Goal: Task Accomplishment & Management: Use online tool/utility

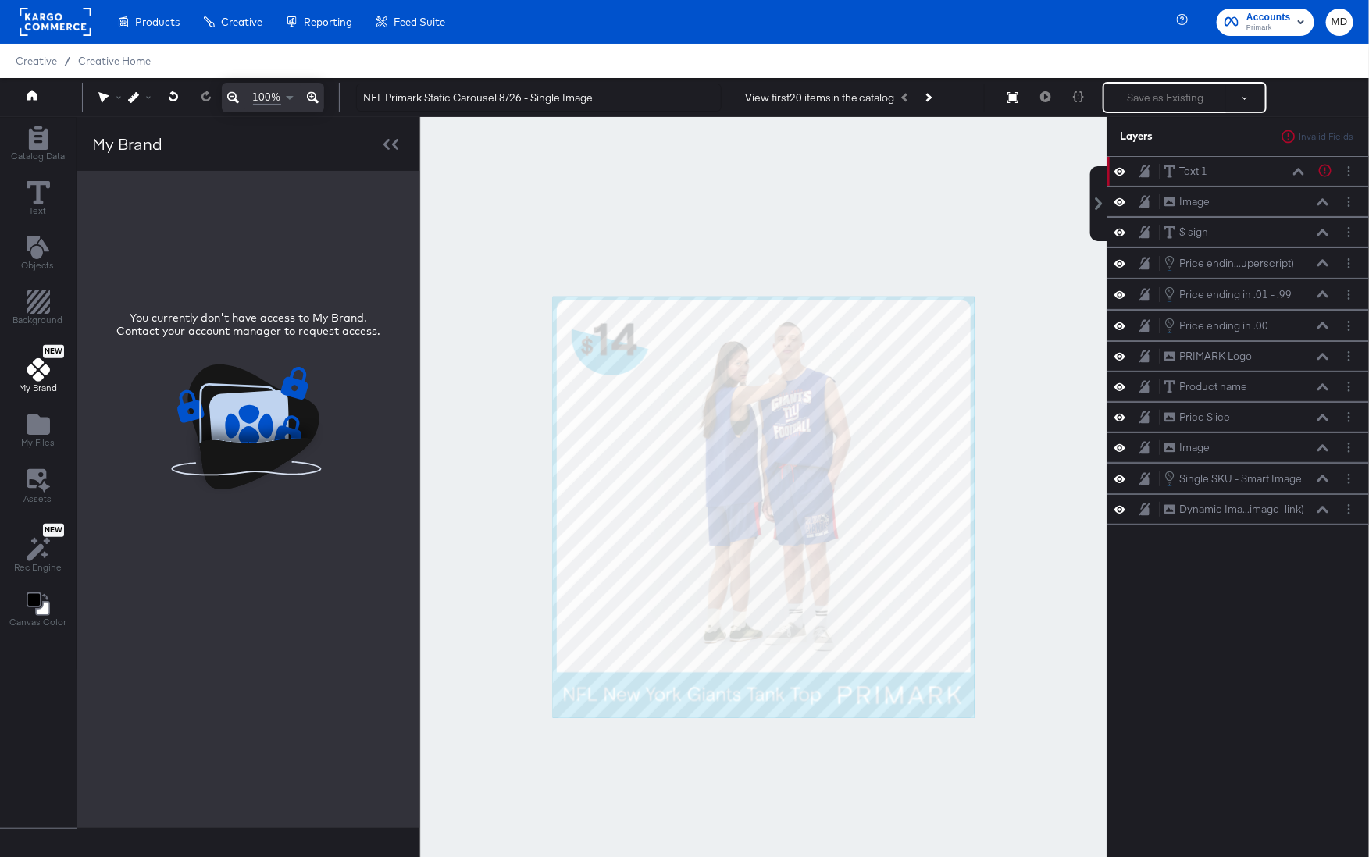
click at [67, 26] on rect at bounding box center [56, 22] width 72 height 28
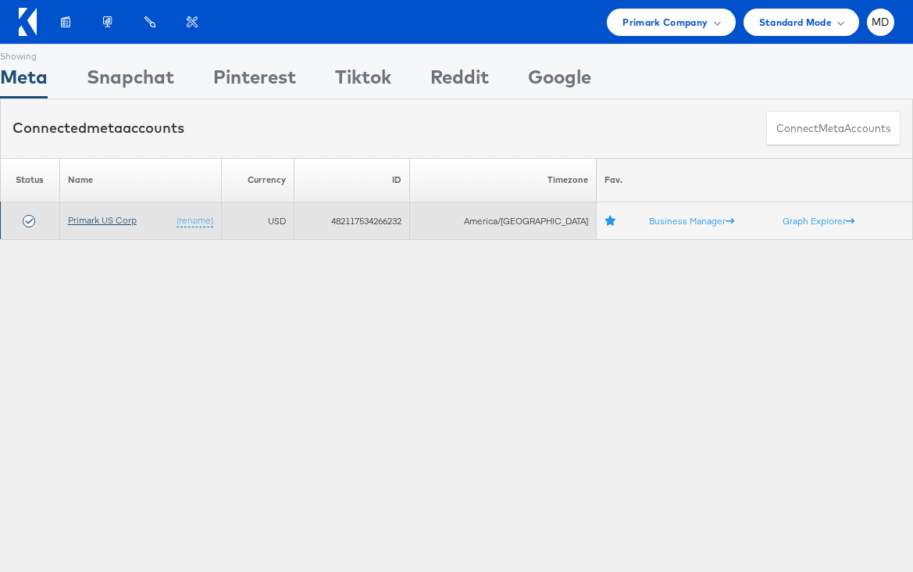
click at [98, 221] on link "Primark US Corp" at bounding box center [102, 220] width 69 height 12
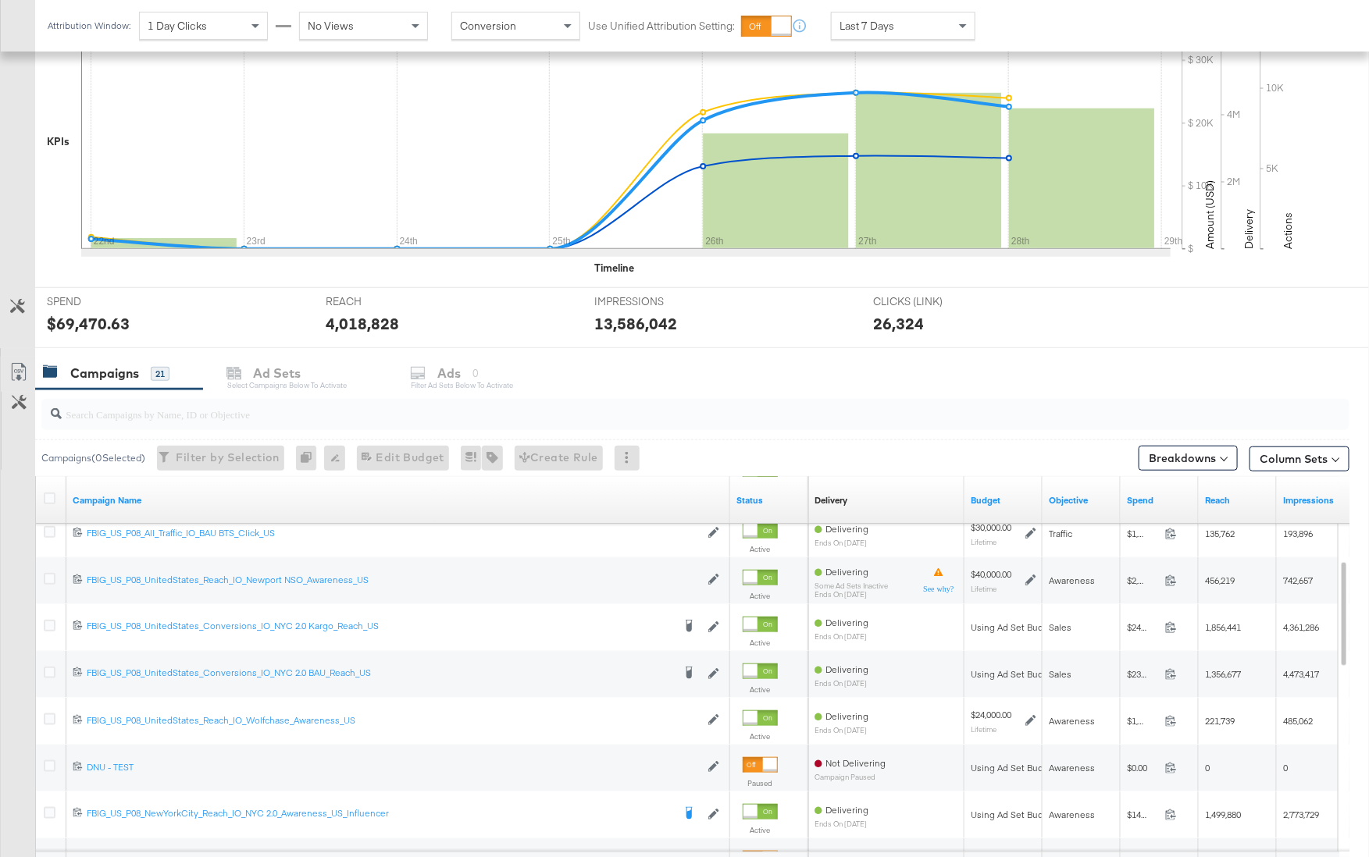
scroll to position [512, 0]
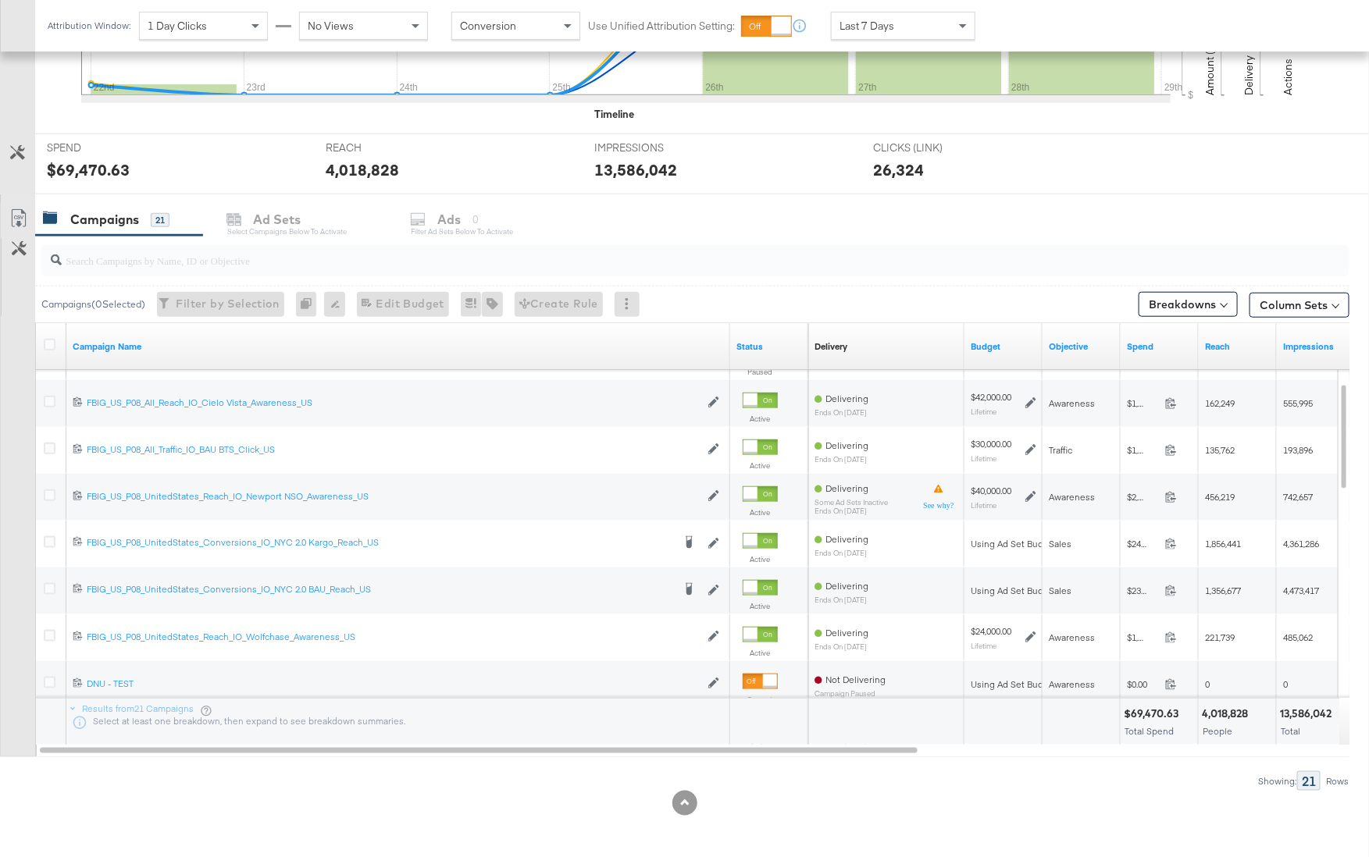
click at [155, 255] on input "search" at bounding box center [646, 254] width 1169 height 30
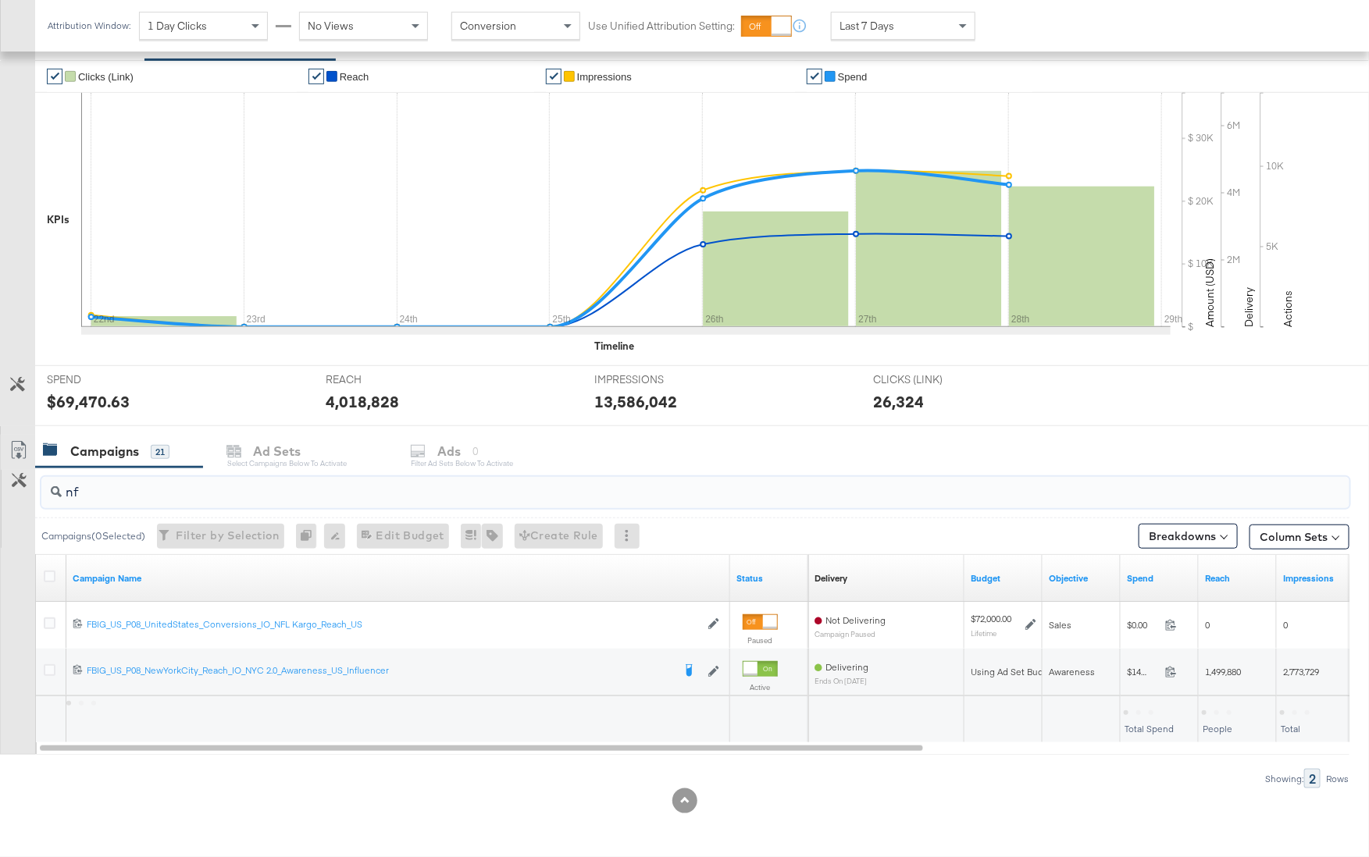
scroll to position [278, 0]
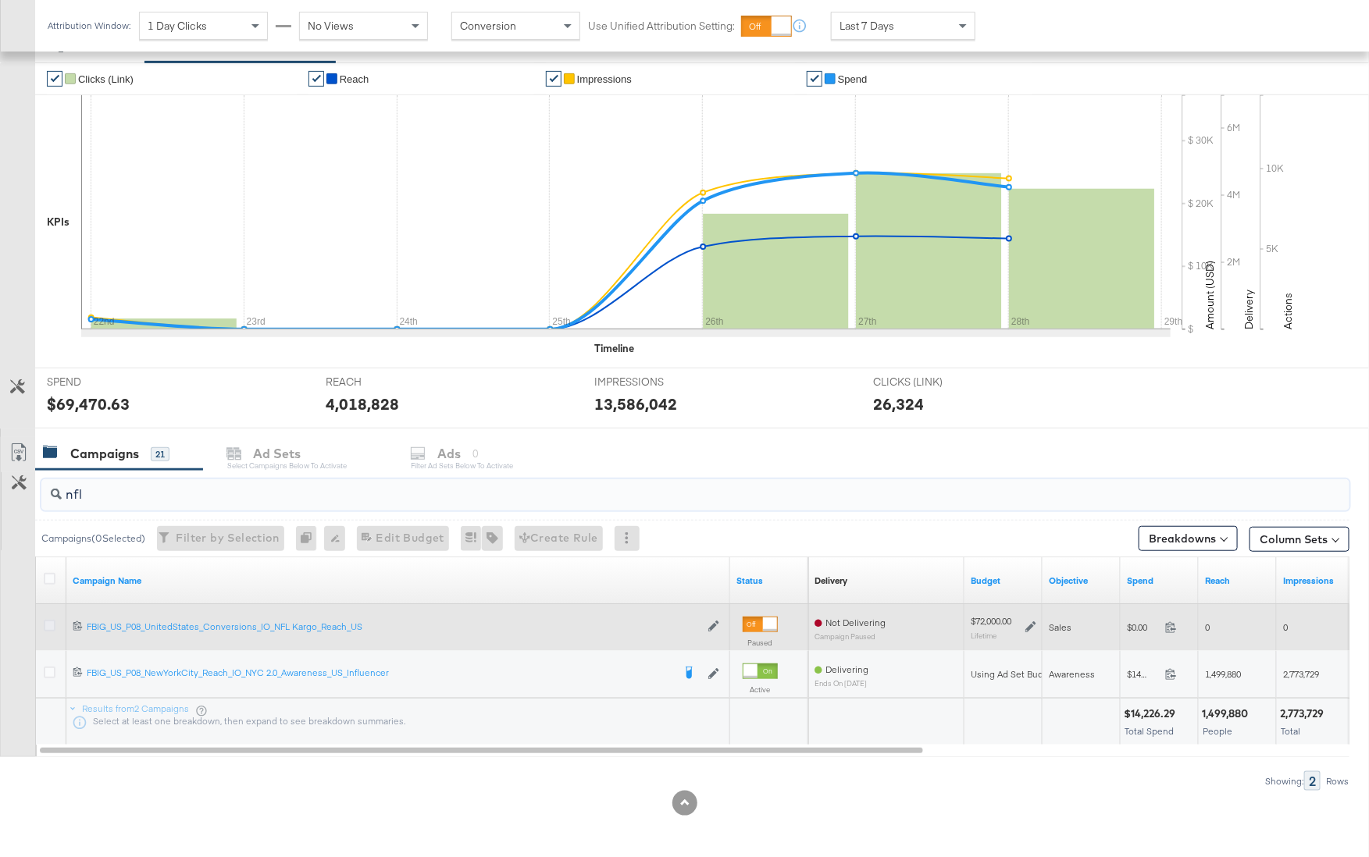
type input "nfl"
click at [52, 628] on icon at bounding box center [50, 626] width 12 height 12
click at [0, 0] on input "checkbox" at bounding box center [0, 0] width 0 height 0
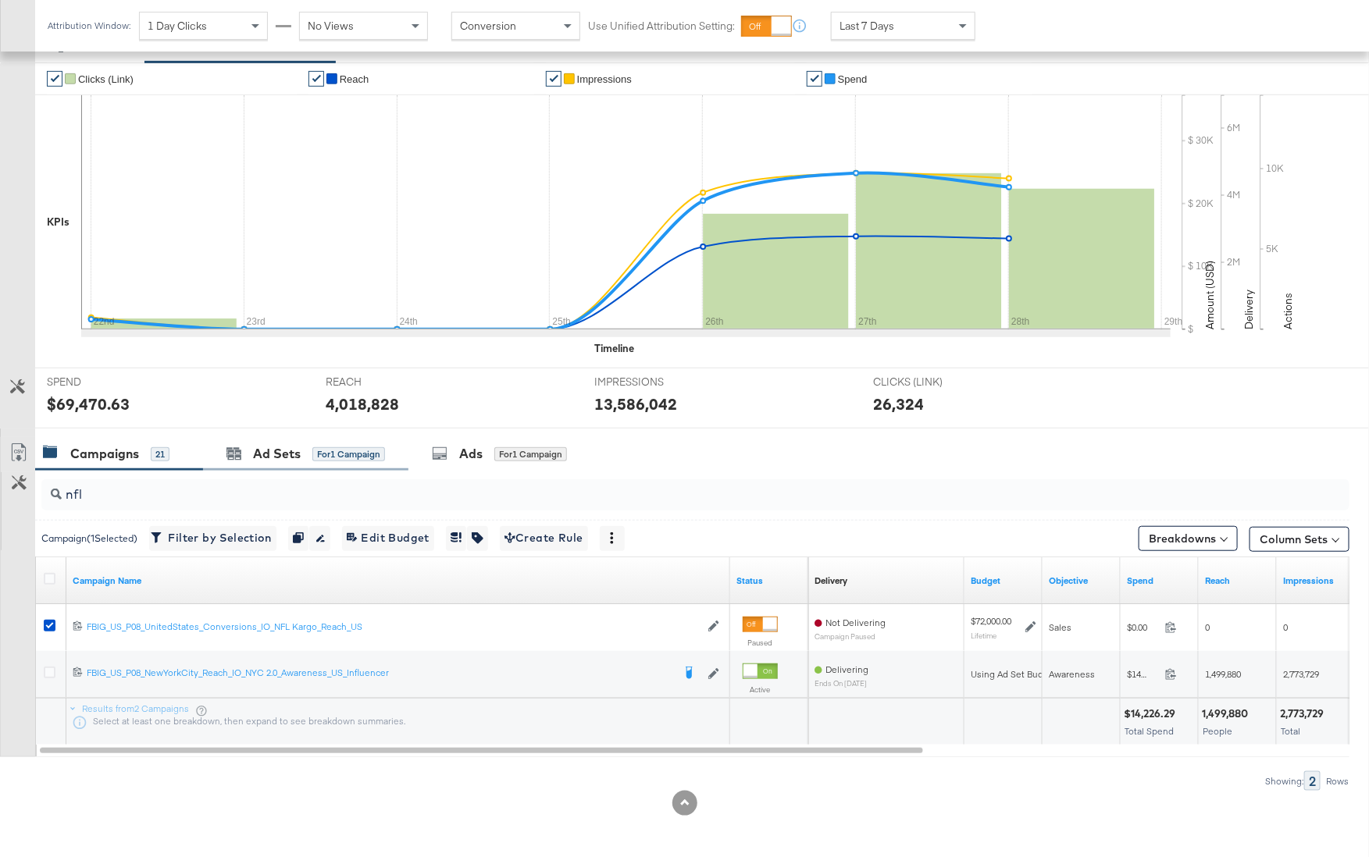
click at [293, 461] on div "Ad Sets for 1 Campaign" at bounding box center [305, 454] width 205 height 34
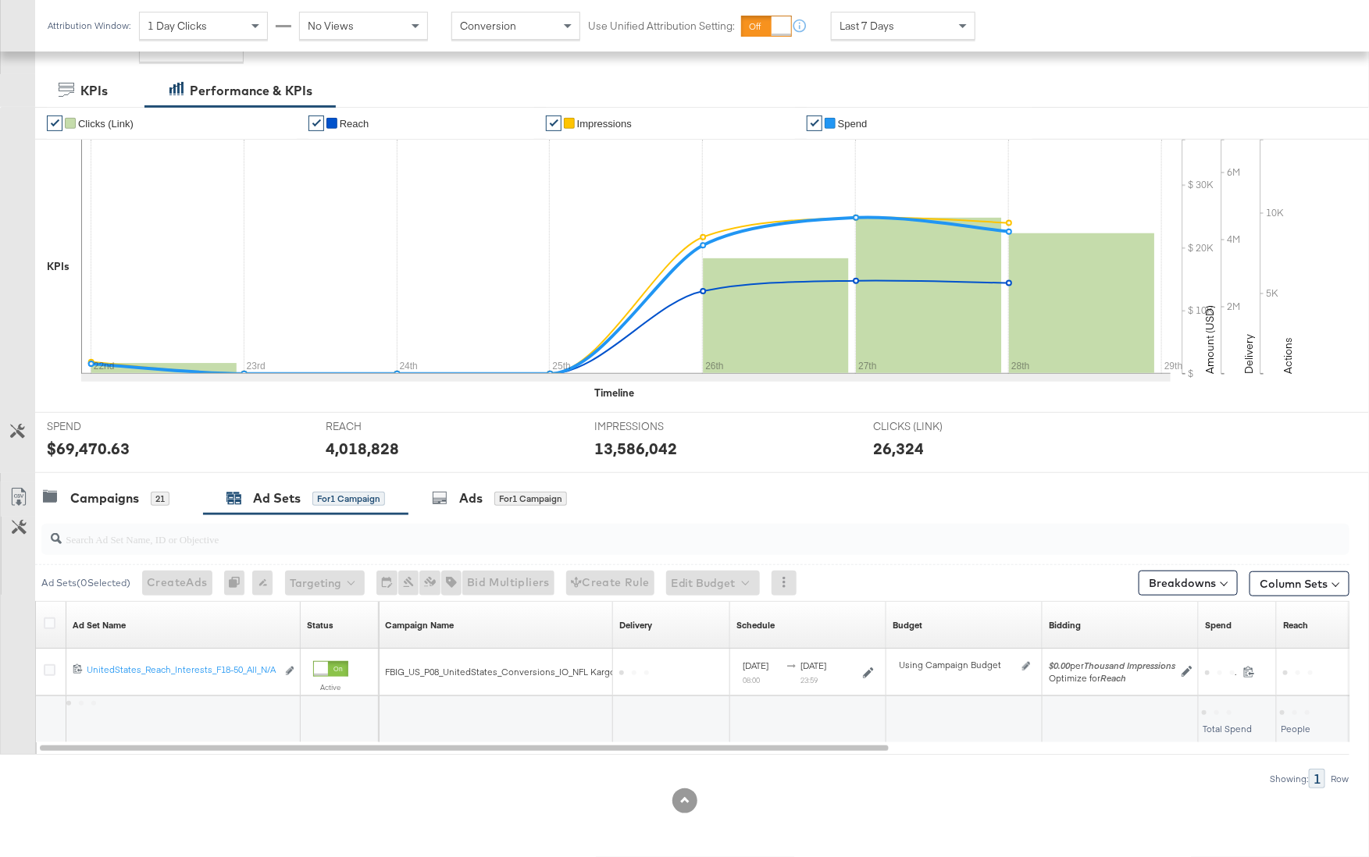
scroll to position [231, 0]
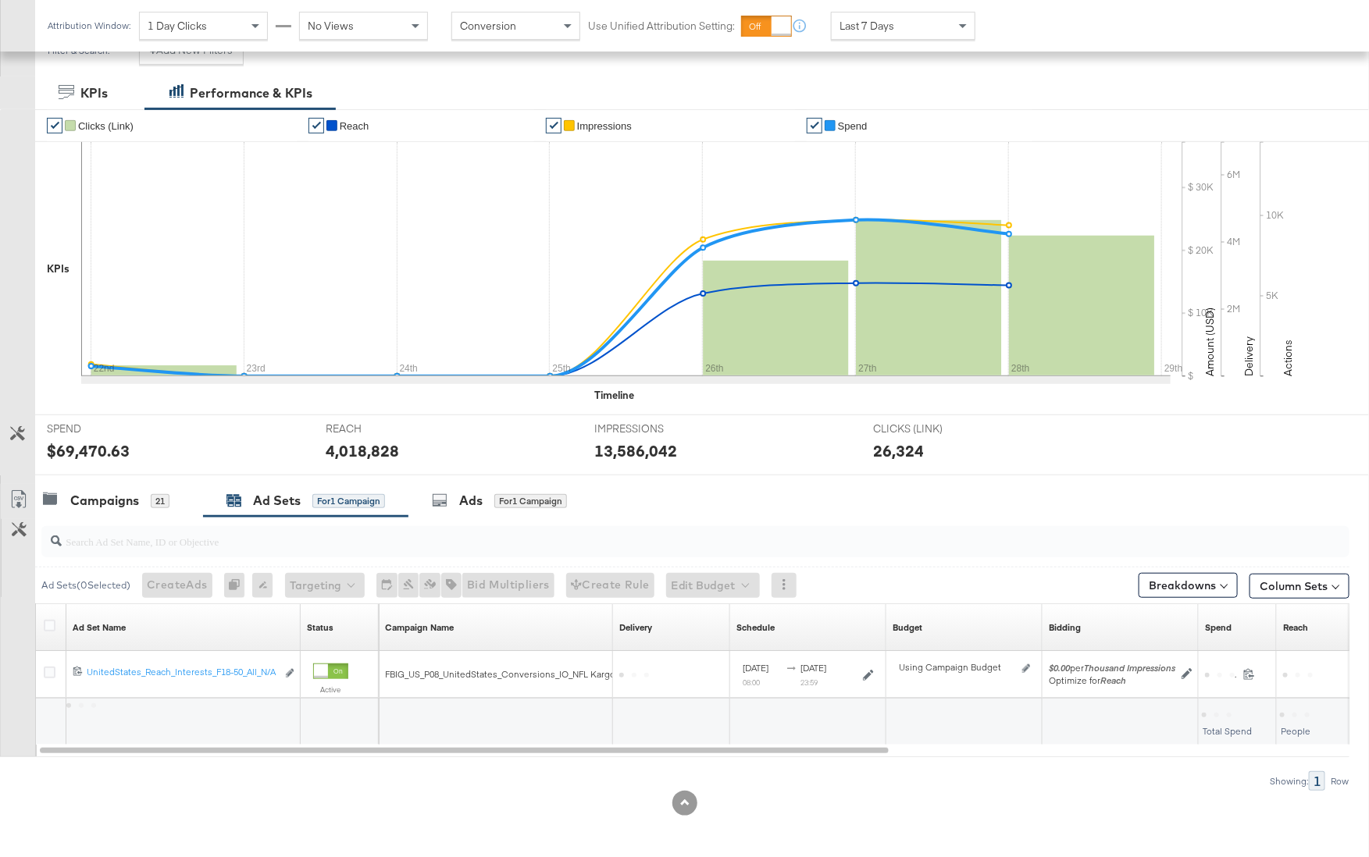
click at [497, 455] on div "4,018,828" at bounding box center [449, 451] width 246 height 23
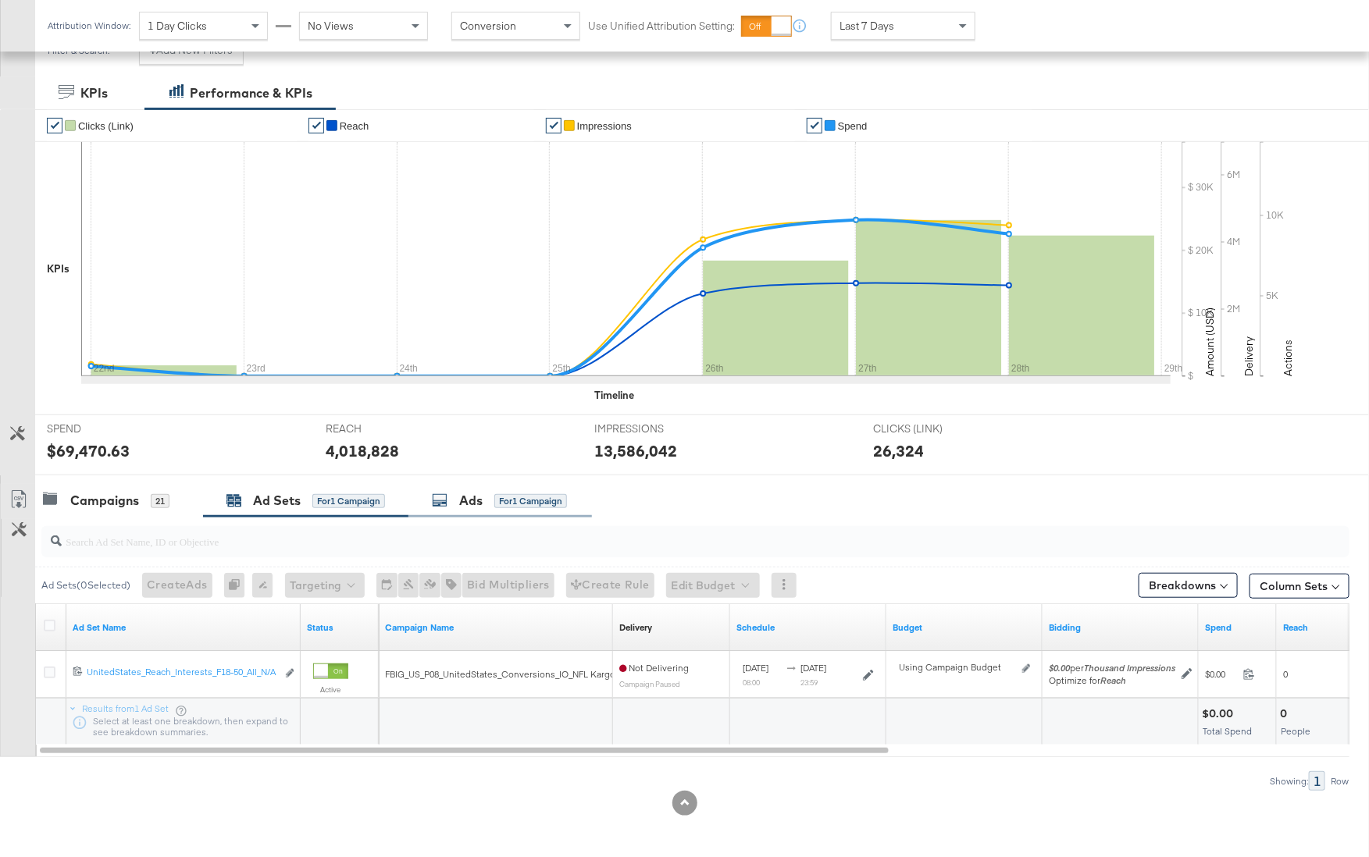
click at [503, 494] on div "for 1 Campaign" at bounding box center [530, 501] width 73 height 14
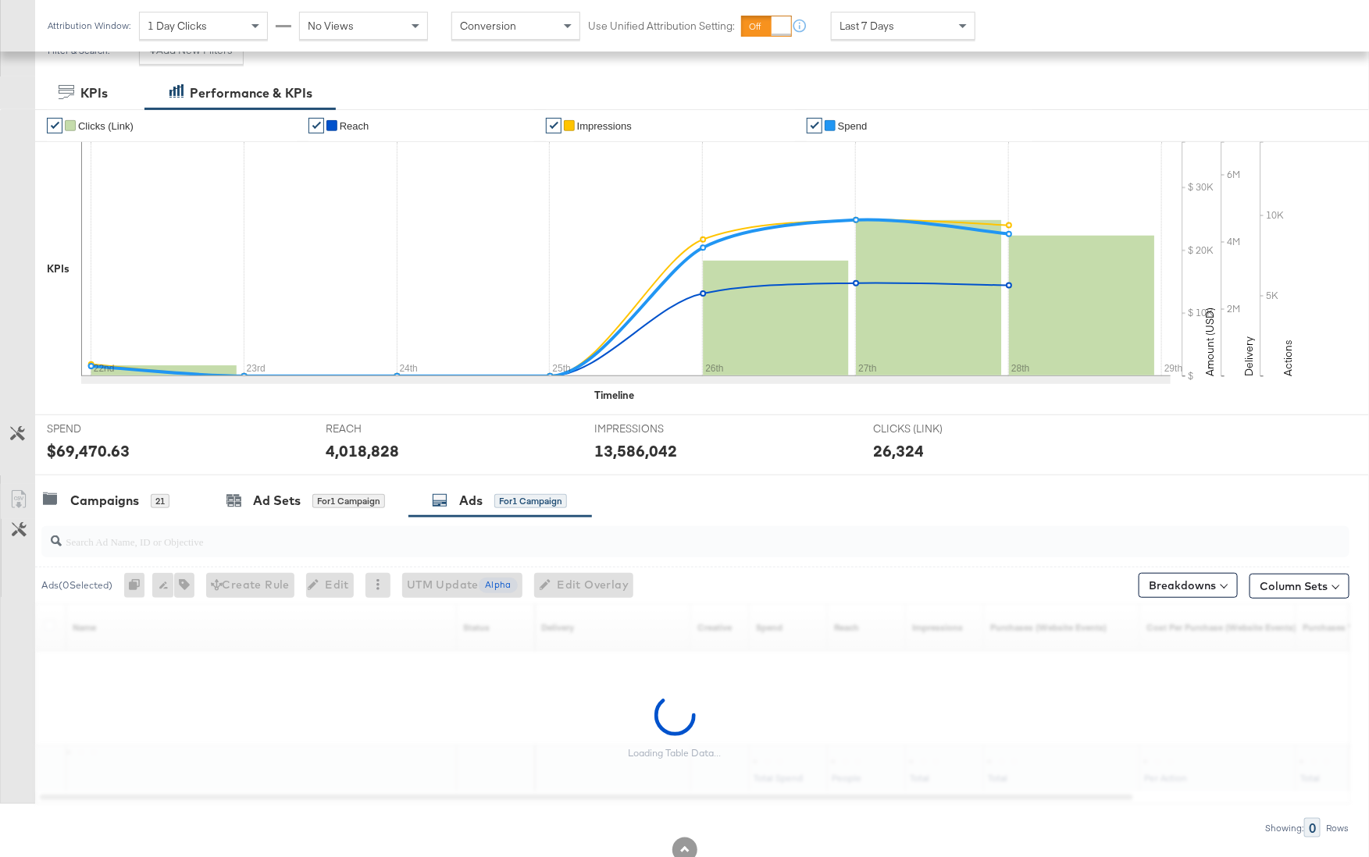
scroll to position [278, 0]
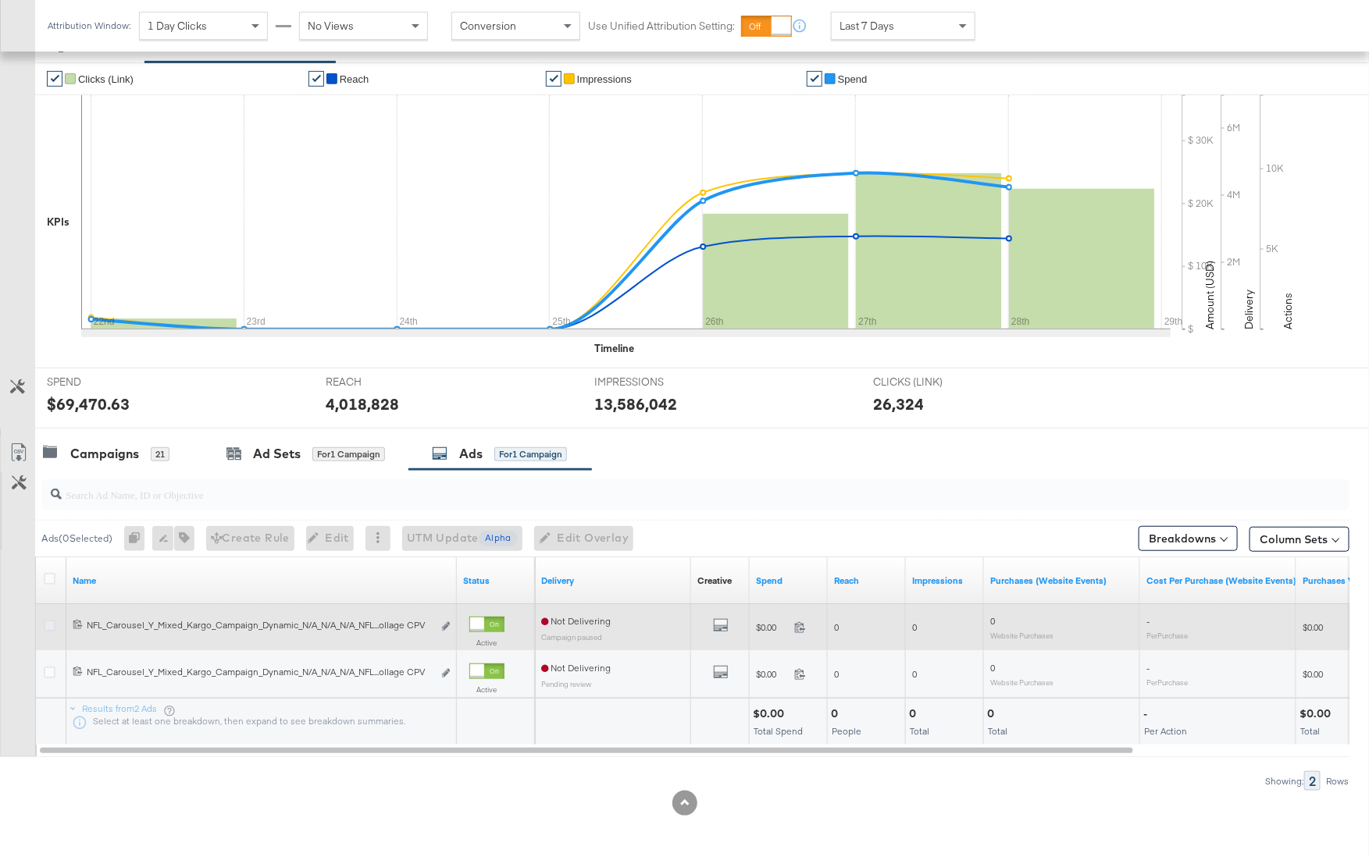
click at [53, 625] on icon at bounding box center [50, 626] width 12 height 12
click at [0, 0] on input "checkbox" at bounding box center [0, 0] width 0 height 0
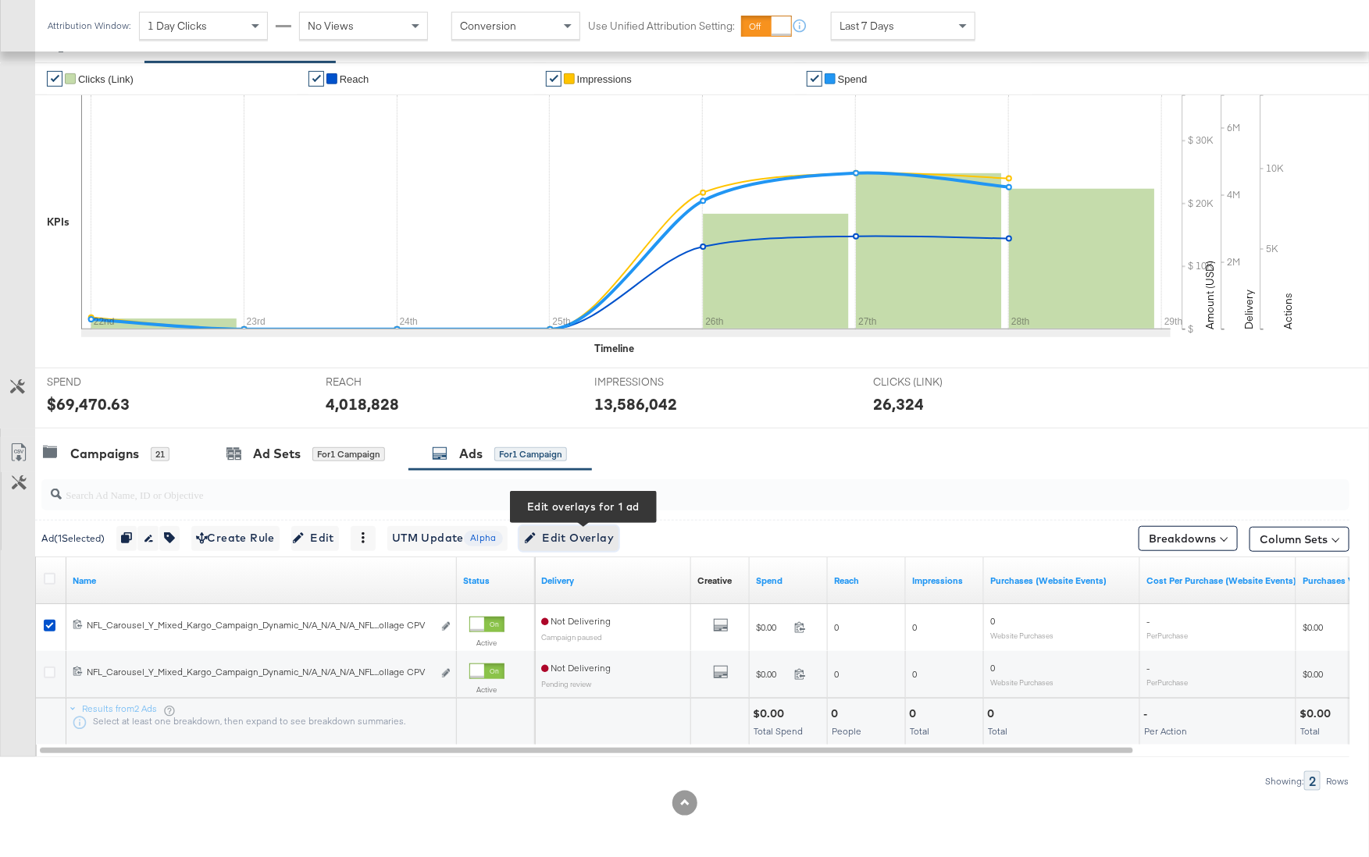
click at [562, 541] on span "Edit Overlay Edit overlays for 1 ad" at bounding box center [569, 539] width 90 height 20
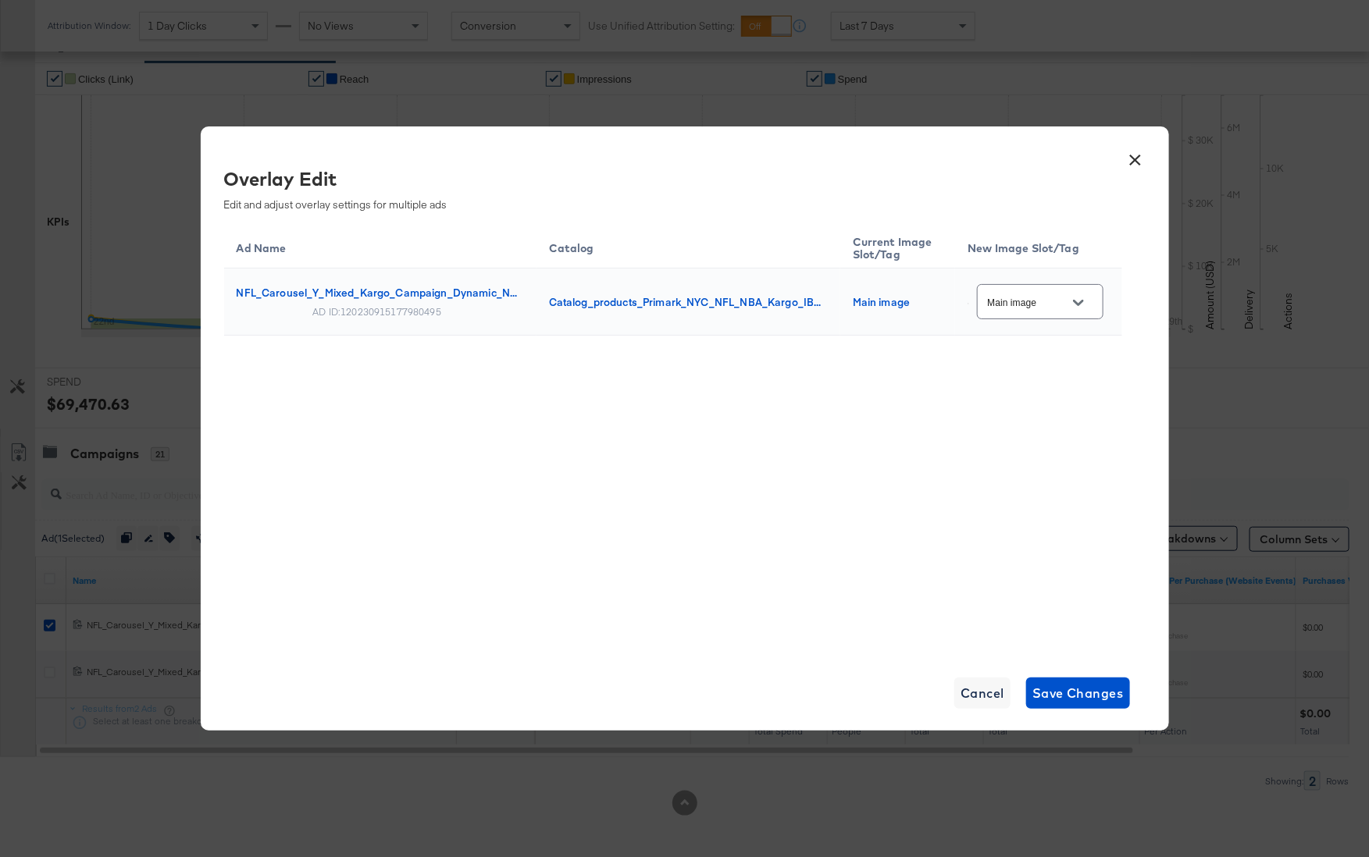
click at [1064, 309] on div at bounding box center [1078, 302] width 33 height 23
click at [1091, 303] on div at bounding box center [1078, 302] width 33 height 23
click at [1082, 301] on icon "Open" at bounding box center [1078, 303] width 11 height 6
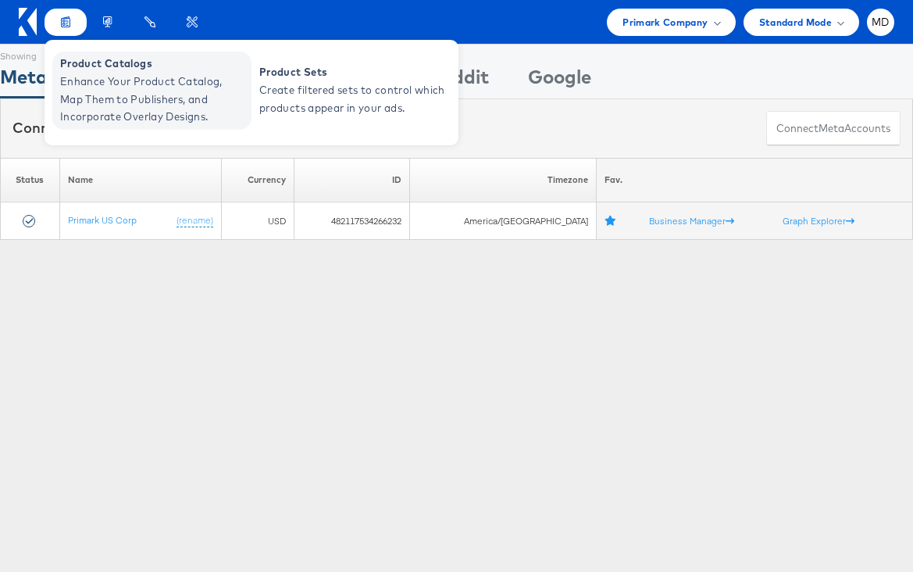
click at [80, 73] on span "Enhance Your Product Catalog, Map Them to Publishers, and Incorporate Overlay D…" at bounding box center [153, 99] width 187 height 53
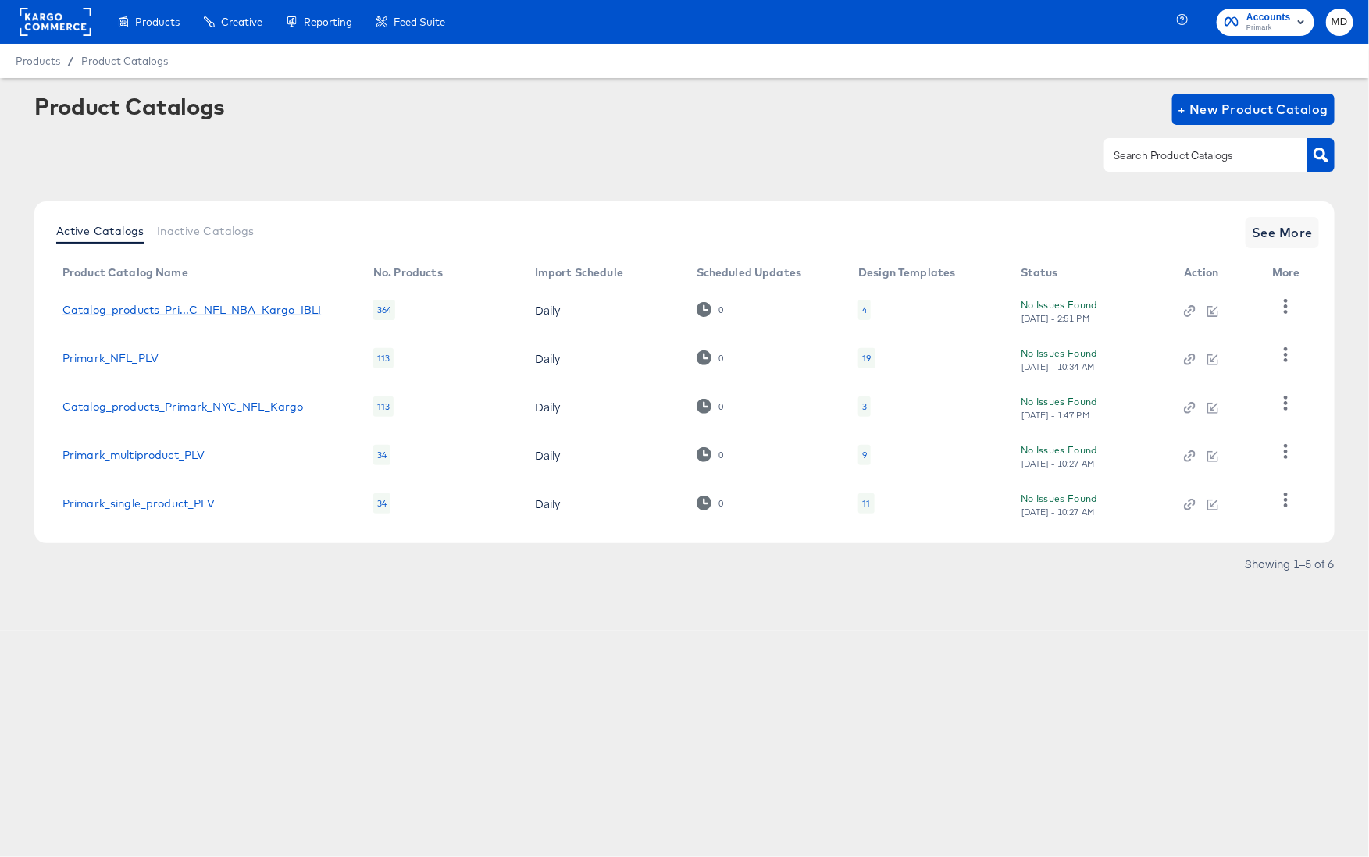
click at [119, 312] on div "Catalog_products_Pri...C_NFL_NBA_Kargo_IBLI" at bounding box center [191, 310] width 258 height 12
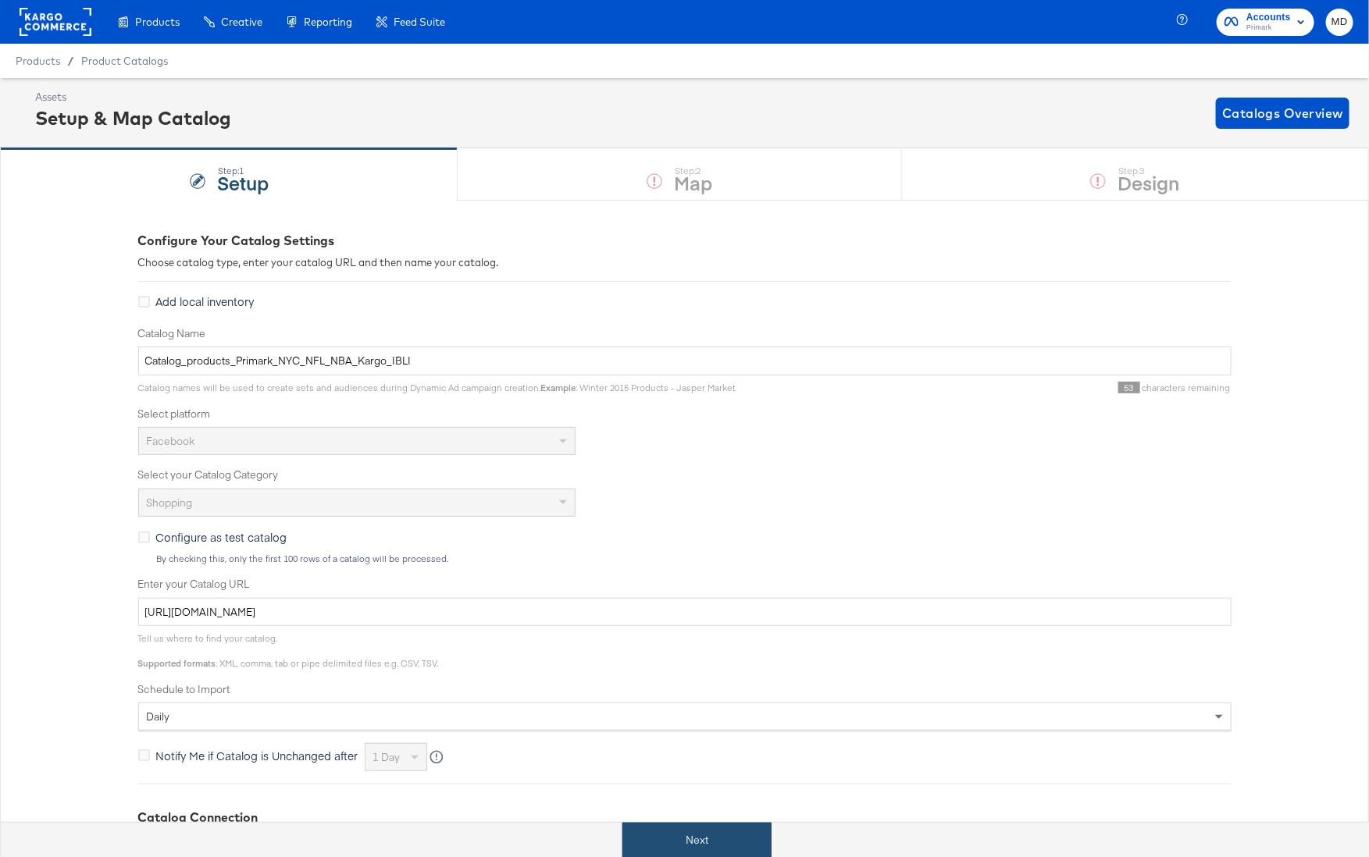
click at [731, 842] on button "Next" at bounding box center [696, 840] width 149 height 35
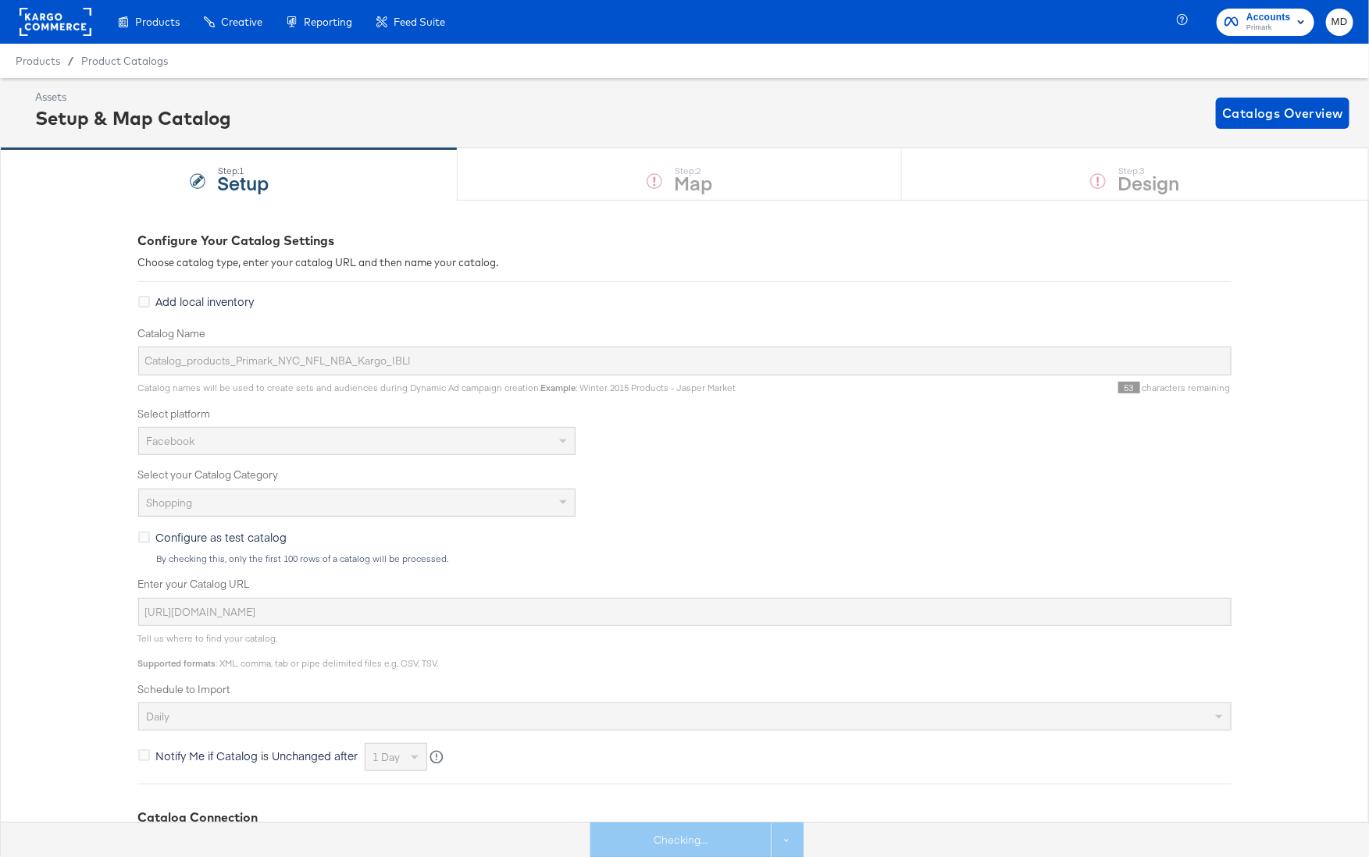
click at [1021, 176] on div "Step: 1 Setup Step: 2 Map Step: 3 Design" at bounding box center [684, 174] width 1369 height 52
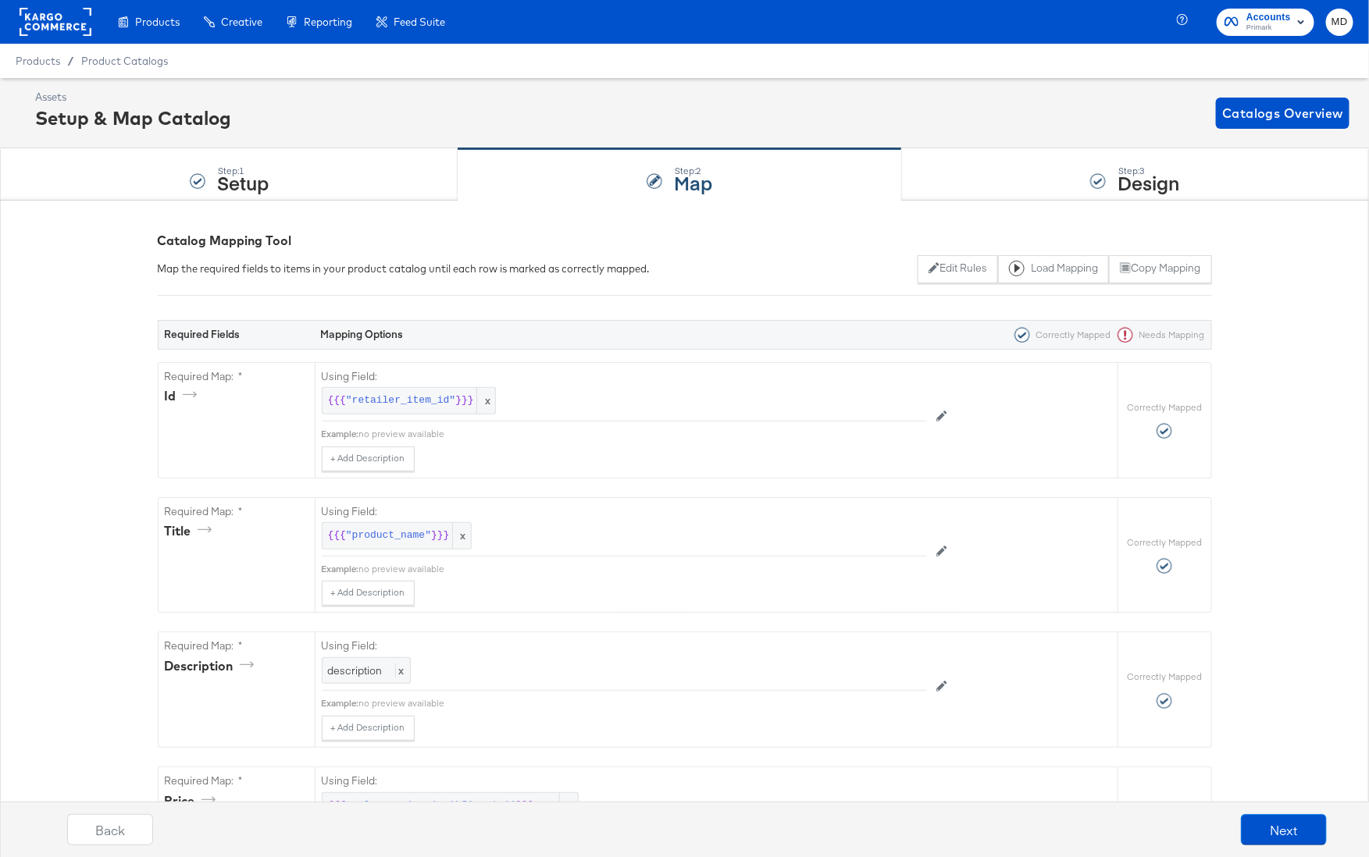
click at [1021, 176] on div "Step: 3 Design" at bounding box center [1135, 175] width 467 height 52
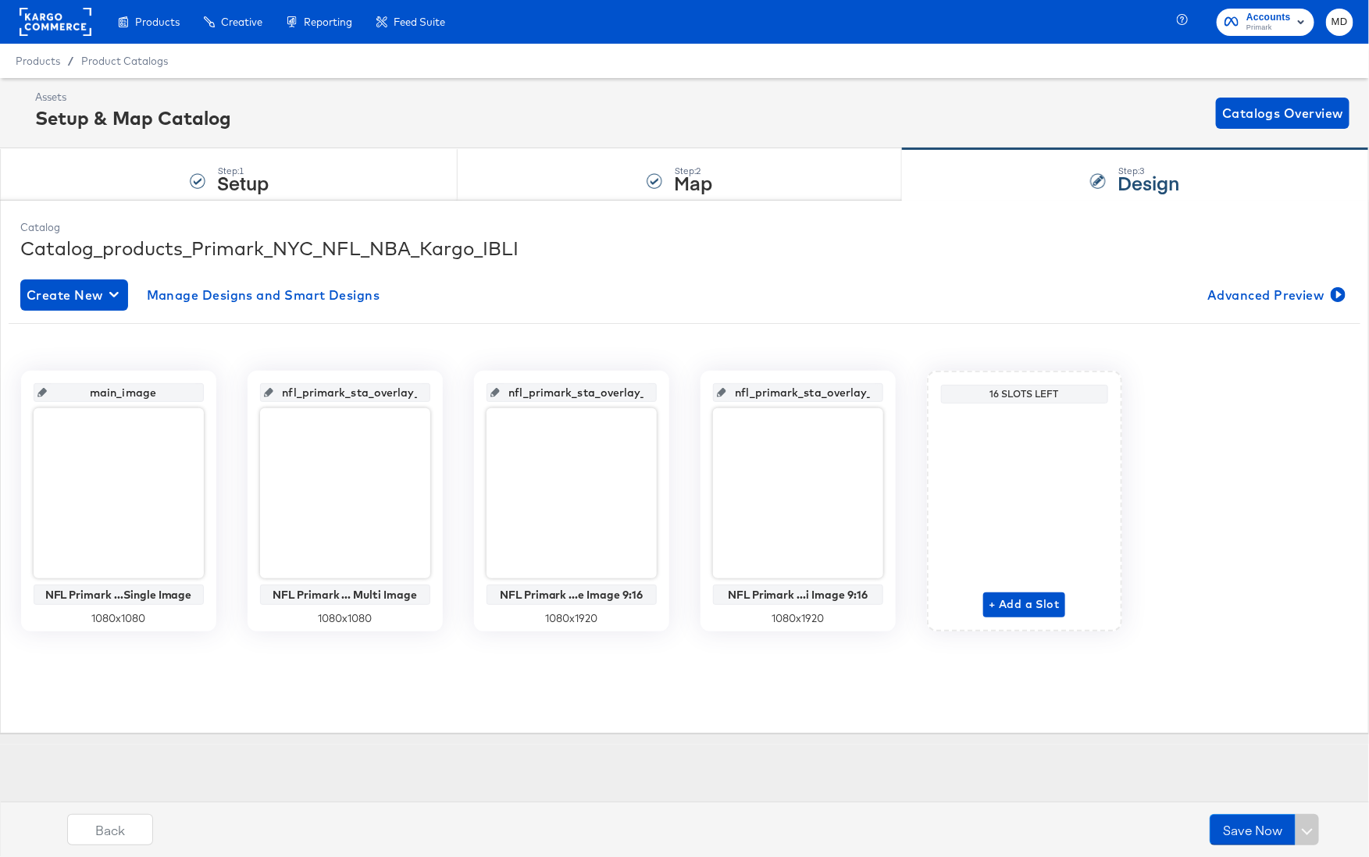
click at [498, 740] on div "Assets Setup & Map Catalog Catalogs Overview Step: 1 Setup Step: 2 Map Step: 3 …" at bounding box center [684, 411] width 1369 height 667
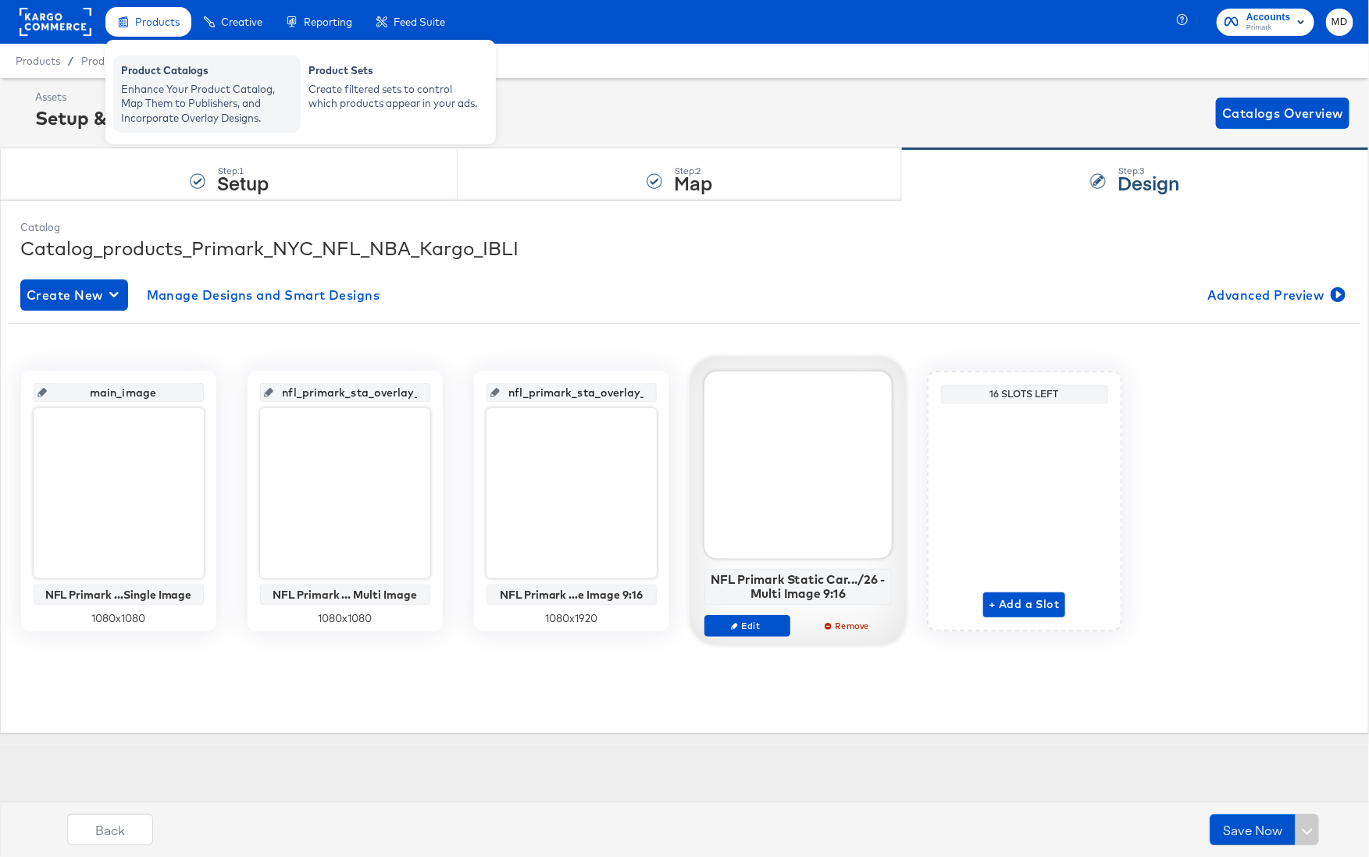
click at [163, 73] on div "Product Catalogs" at bounding box center [207, 72] width 172 height 19
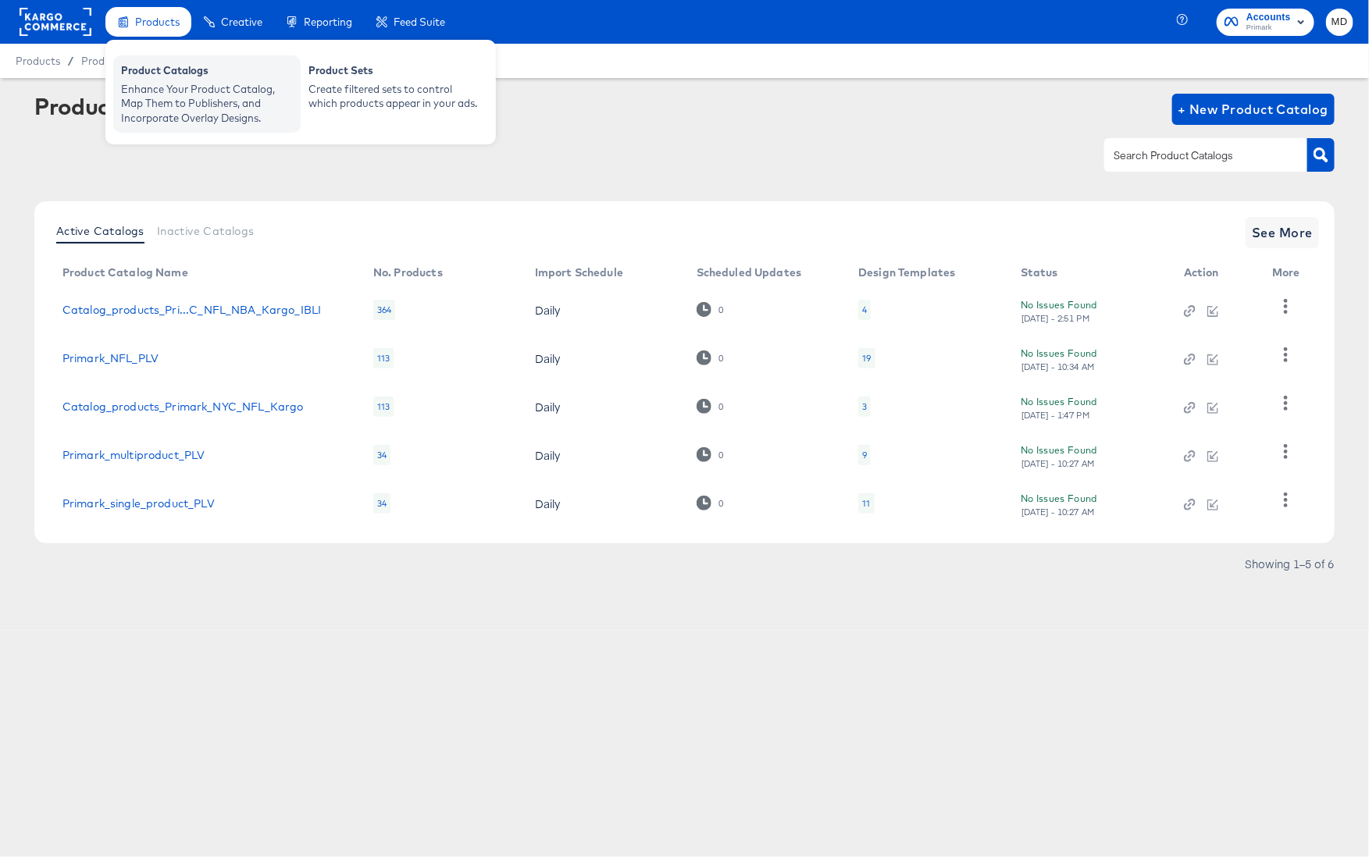
click at [166, 106] on div "Enhance Your Product Catalog, Map Them to Publishers, and Incorporate Overlay D…" at bounding box center [207, 104] width 172 height 44
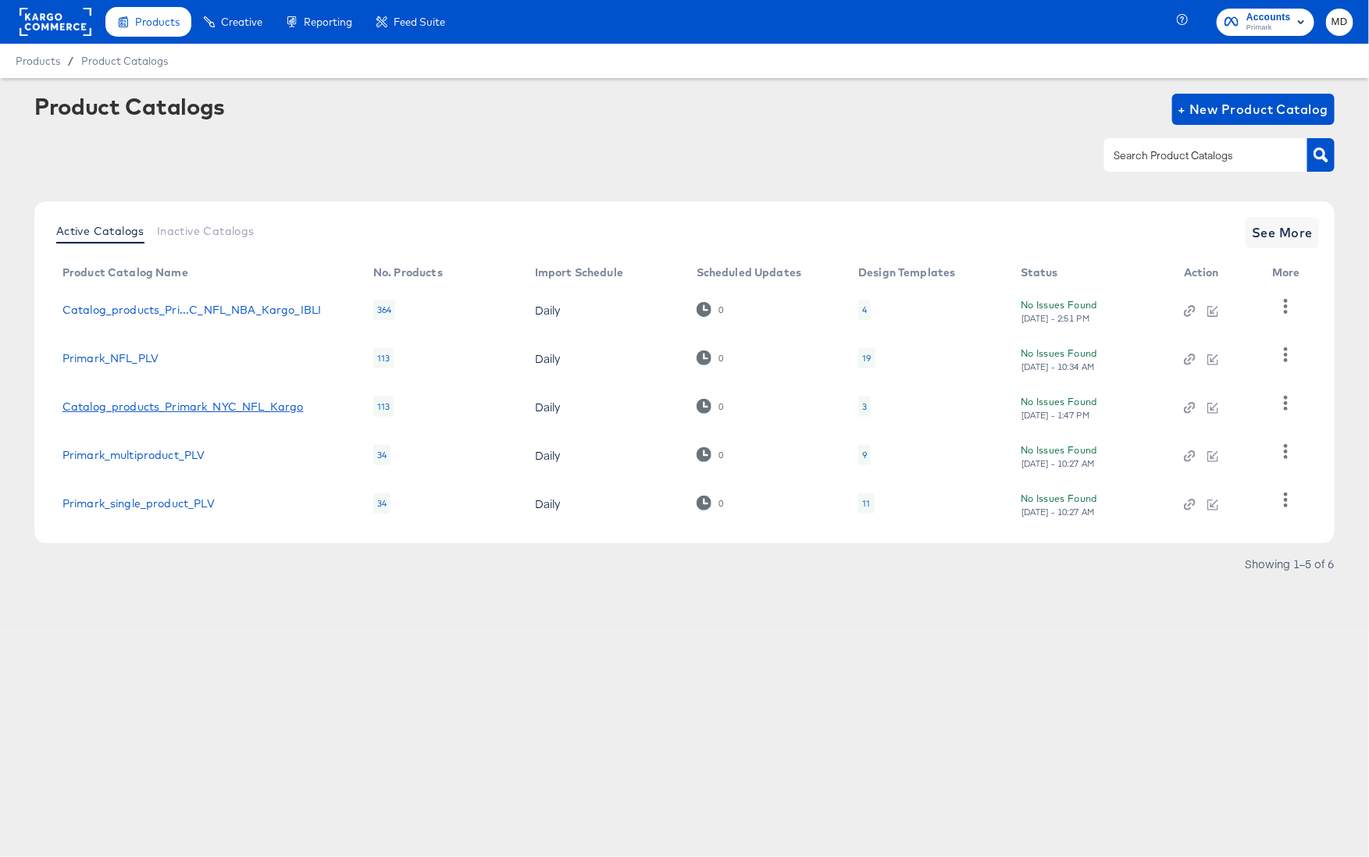
click at [163, 406] on link "Catalog_products_Primark_NYC_NFL_Kargo" at bounding box center [182, 407] width 241 height 12
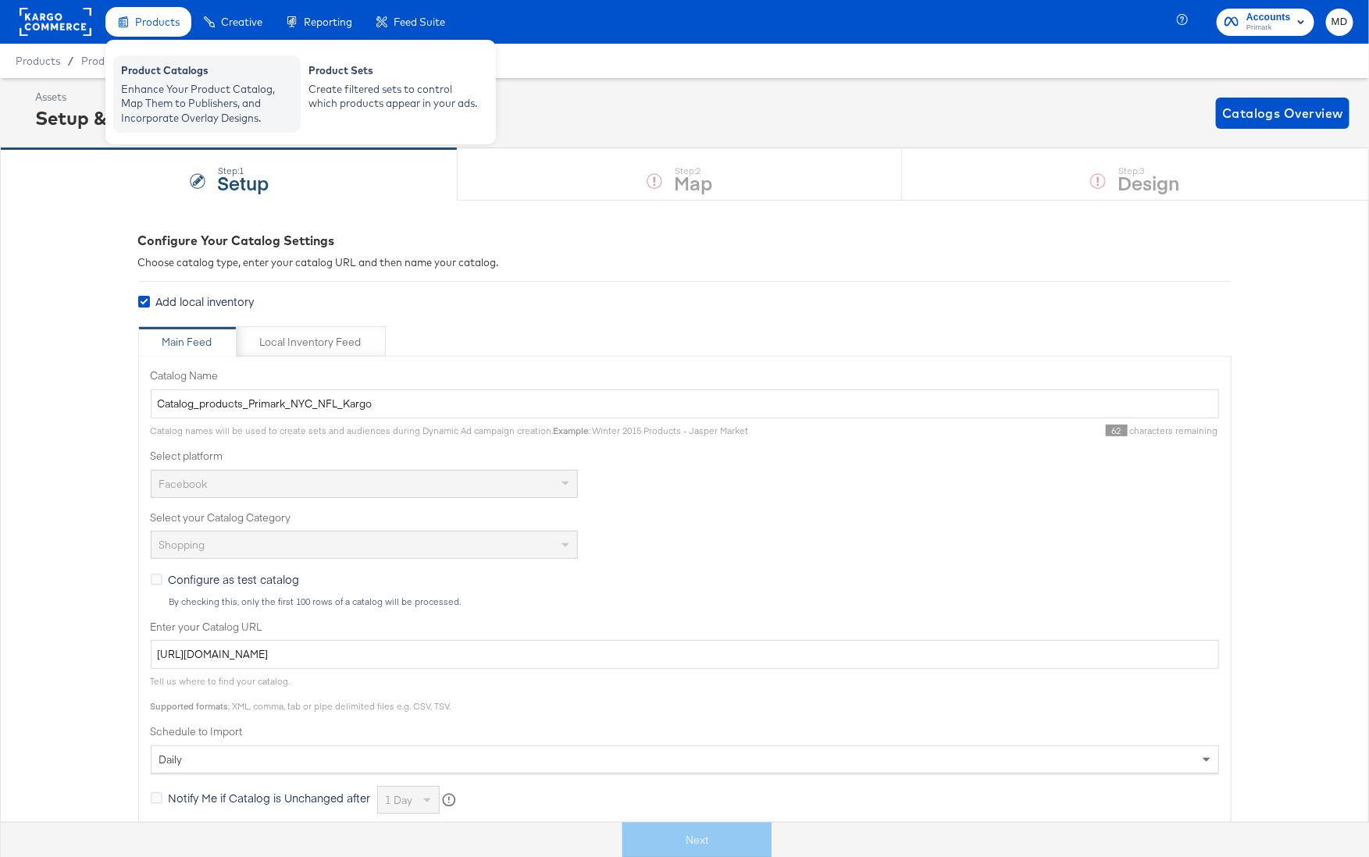
click at [173, 72] on div "Product Catalogs" at bounding box center [207, 72] width 172 height 19
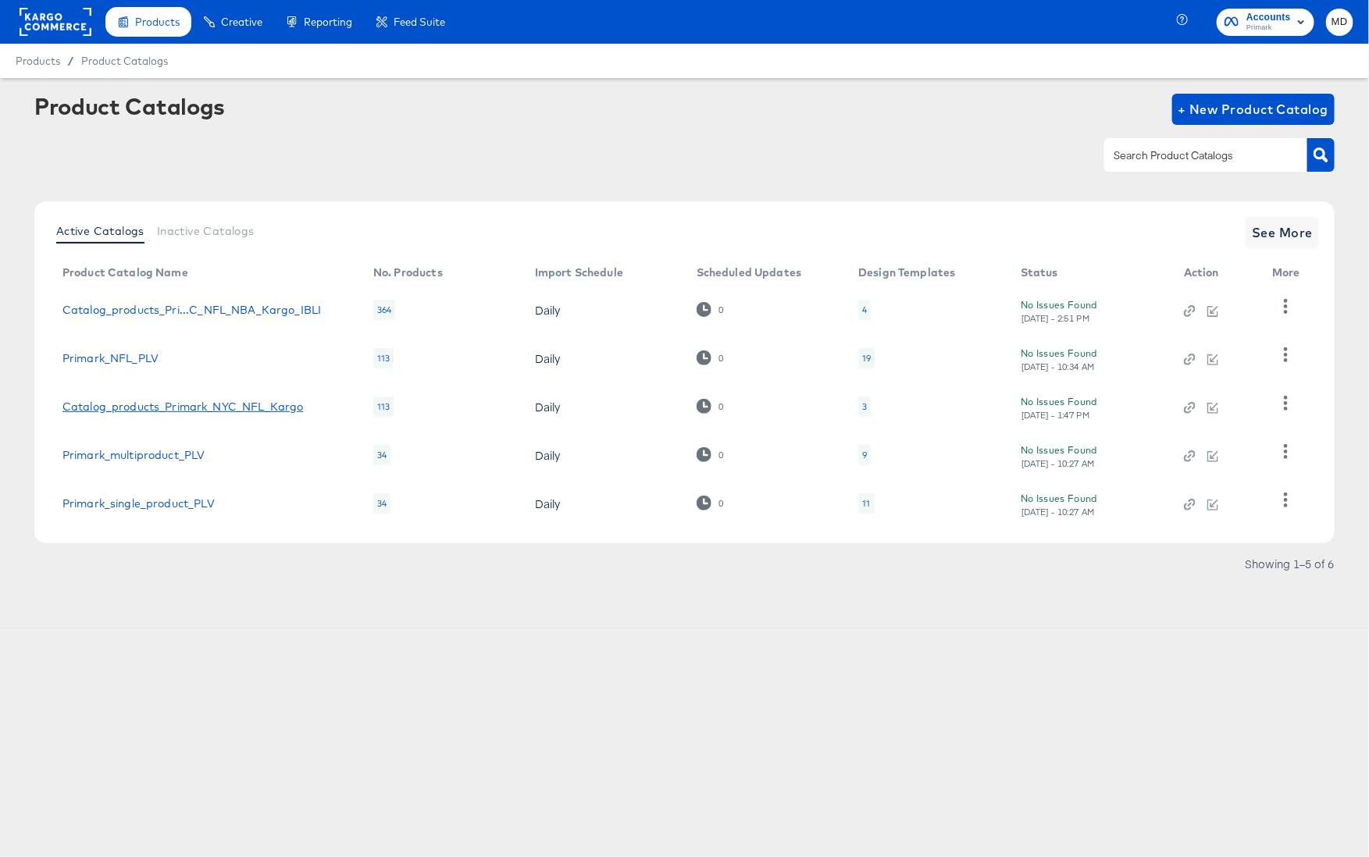
click at [106, 408] on link "Catalog_products_Primark_NYC_NFL_Kargo" at bounding box center [182, 407] width 241 height 12
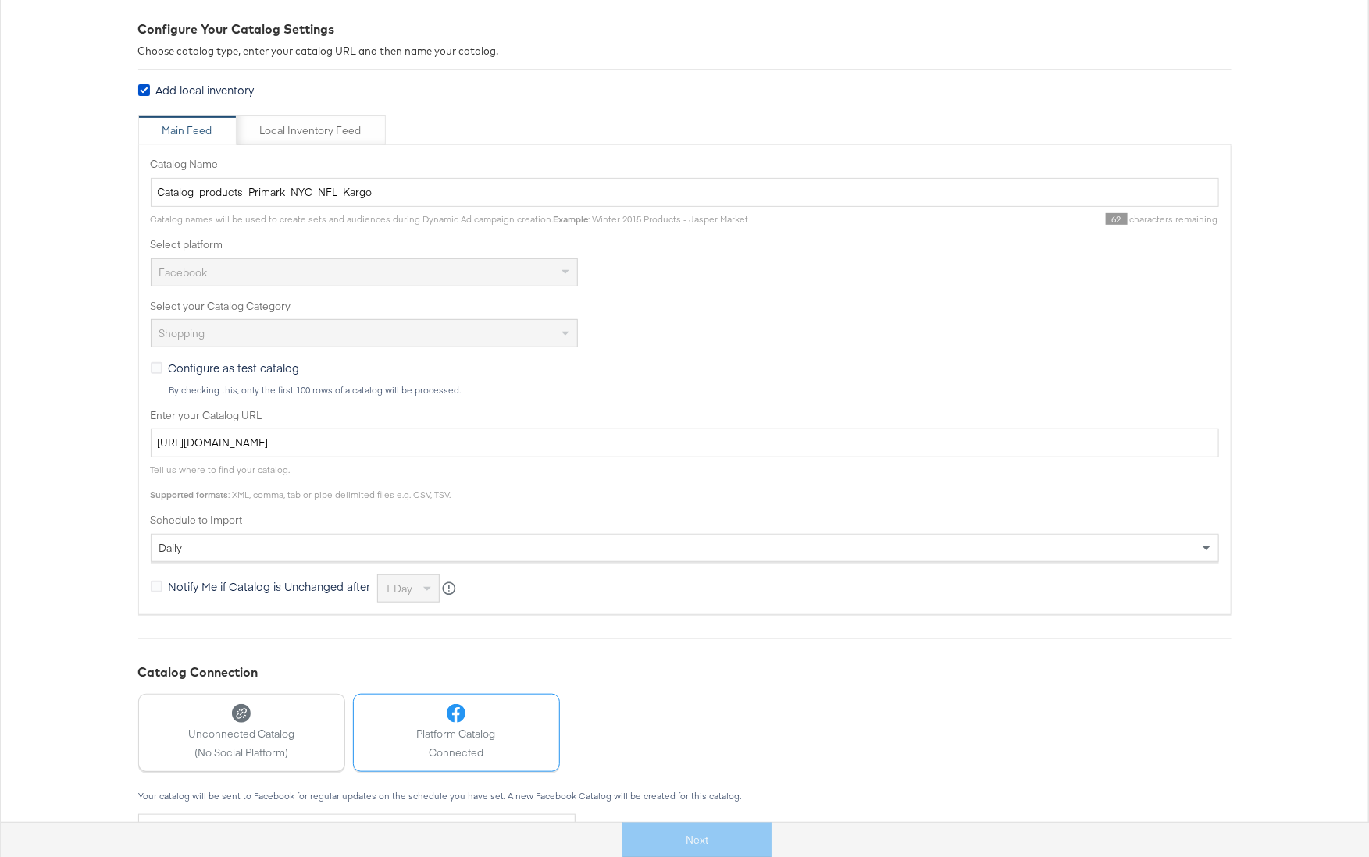
scroll to position [376, 0]
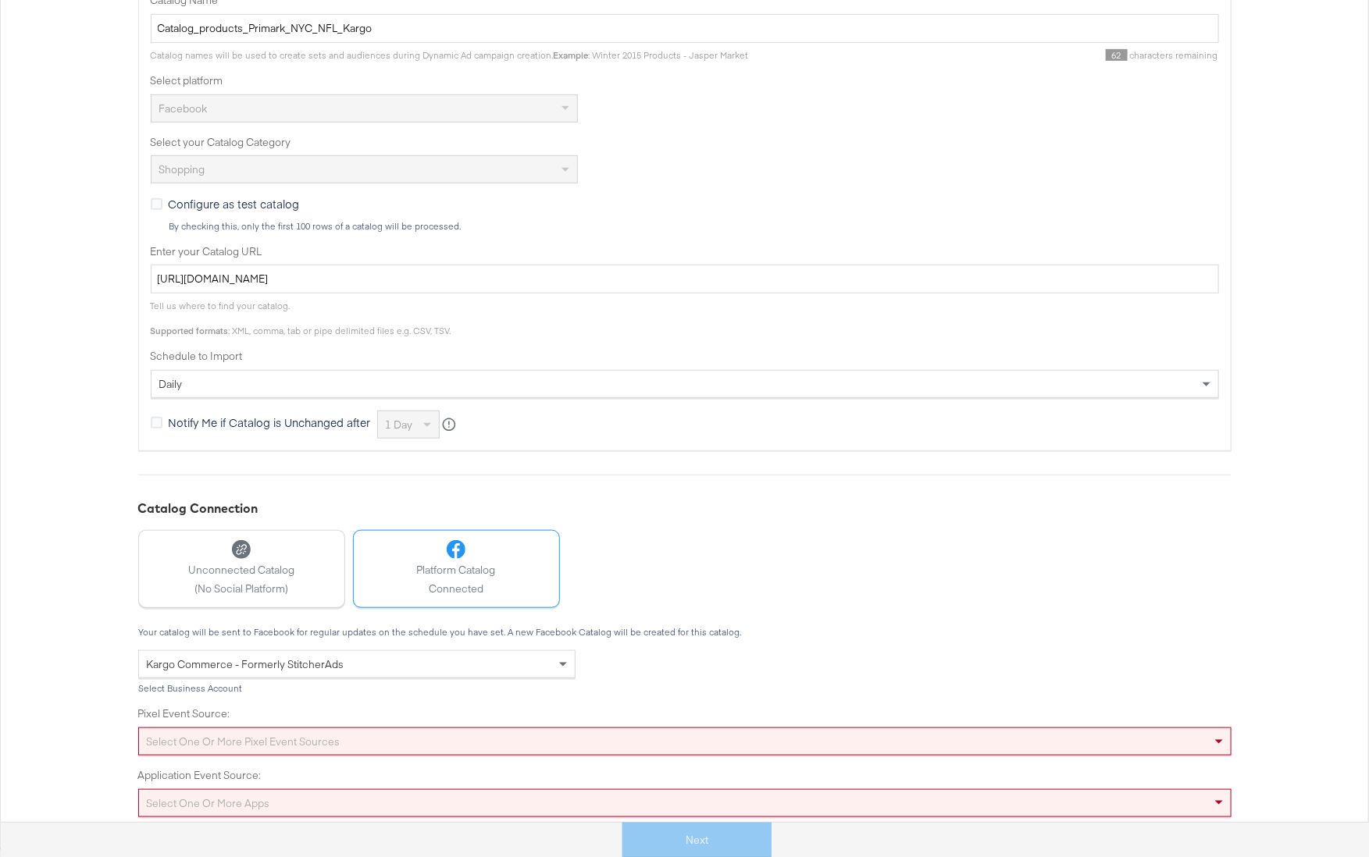
click at [269, 740] on div "Select one or more pixel event sources" at bounding box center [685, 741] width 1092 height 27
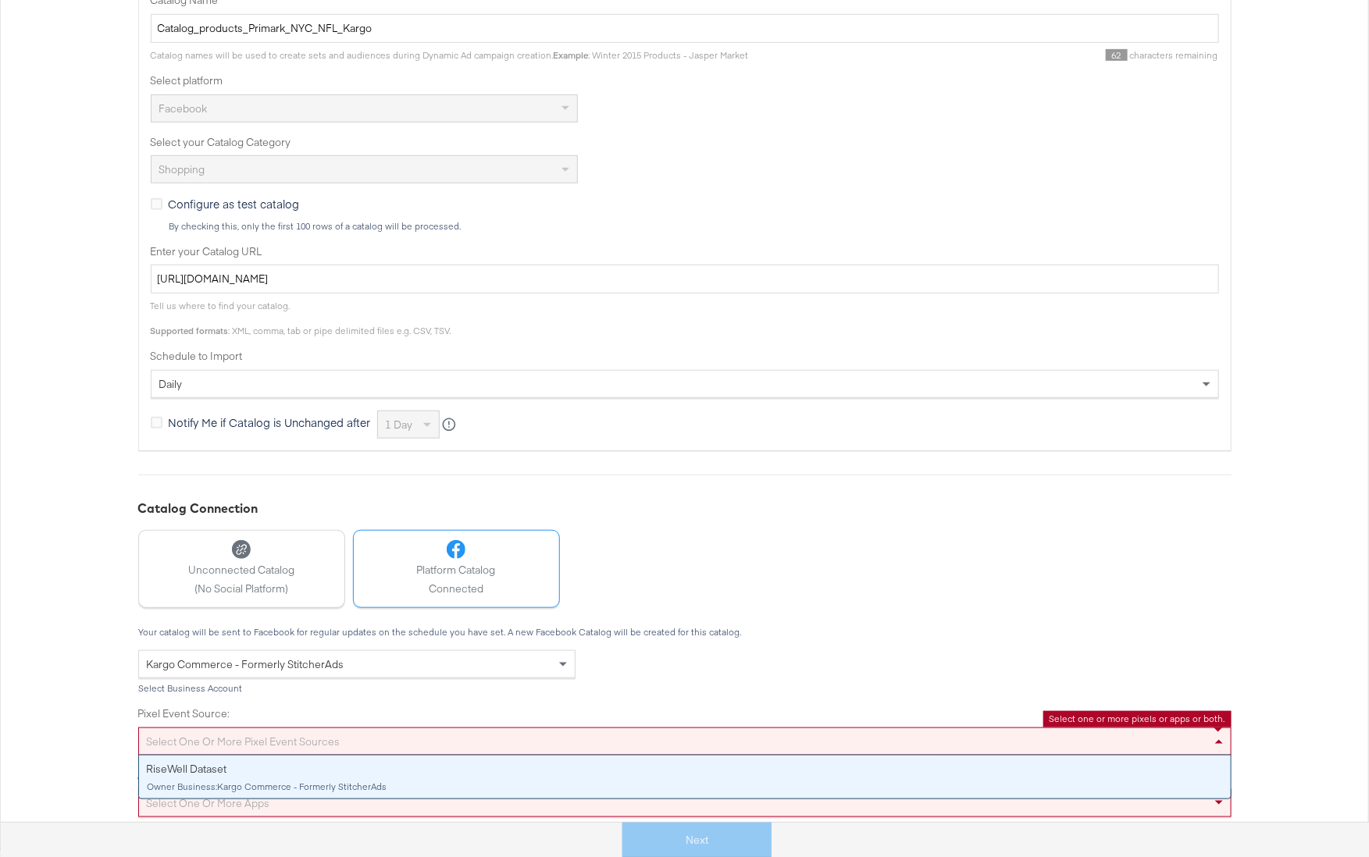
click at [41, 515] on div "Configure Your Catalog Settings Choose catalog type, enter your catalog URL and…" at bounding box center [684, 336] width 1369 height 1024
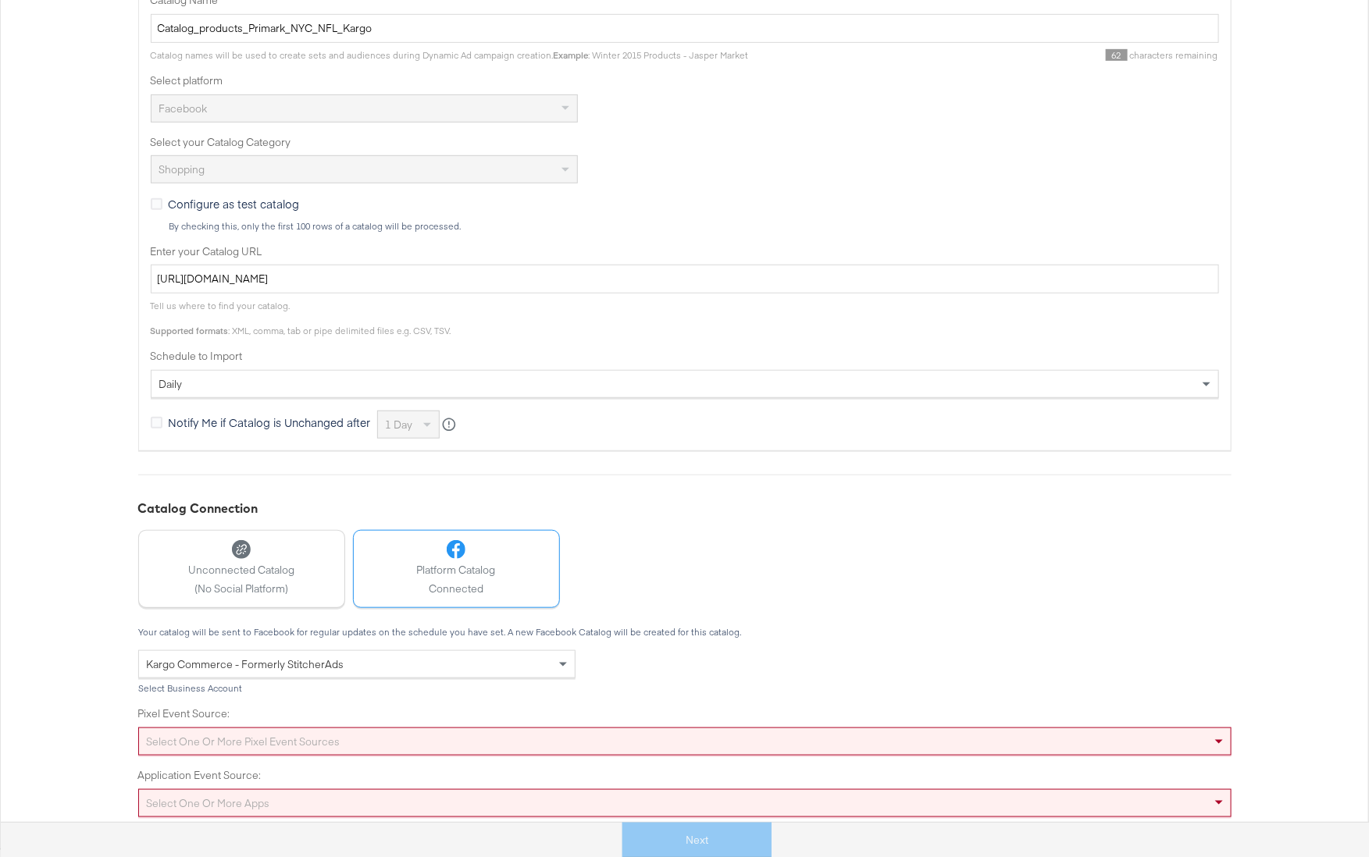
scroll to position [0, 0]
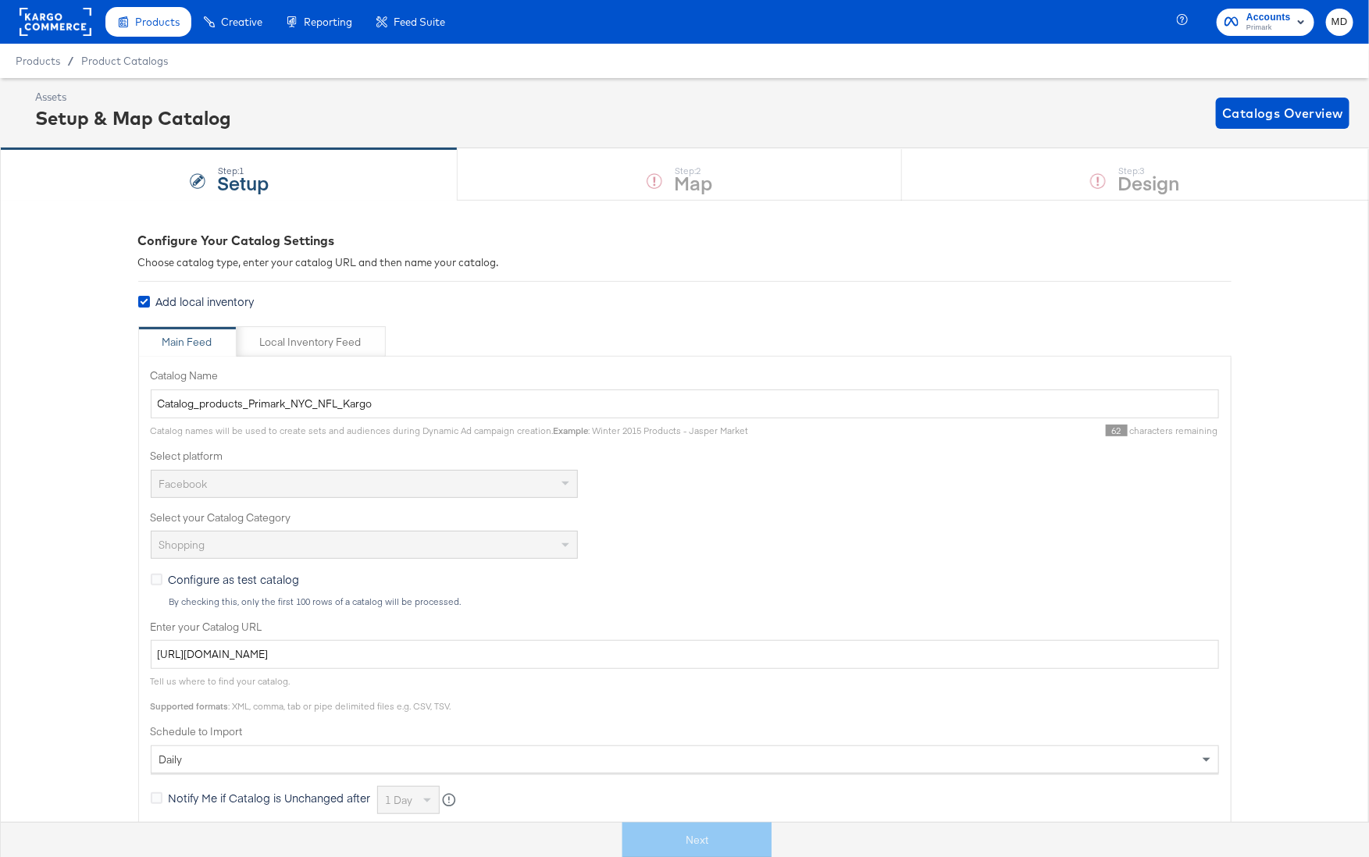
click at [86, 5] on div at bounding box center [56, 22] width 72 height 44
click at [86, 27] on rect at bounding box center [56, 22] width 72 height 28
